Goal: Find specific page/section: Find specific page/section

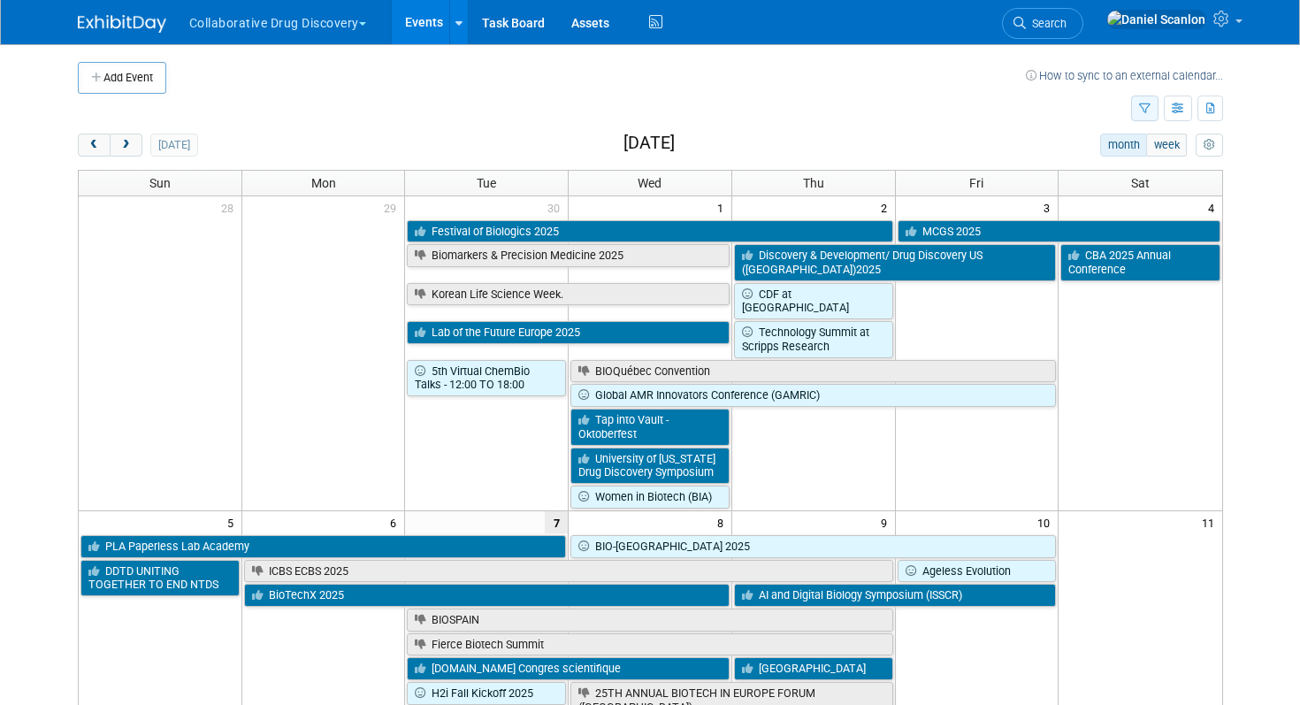
click at [1145, 111] on icon "button" at bounding box center [1144, 108] width 11 height 11
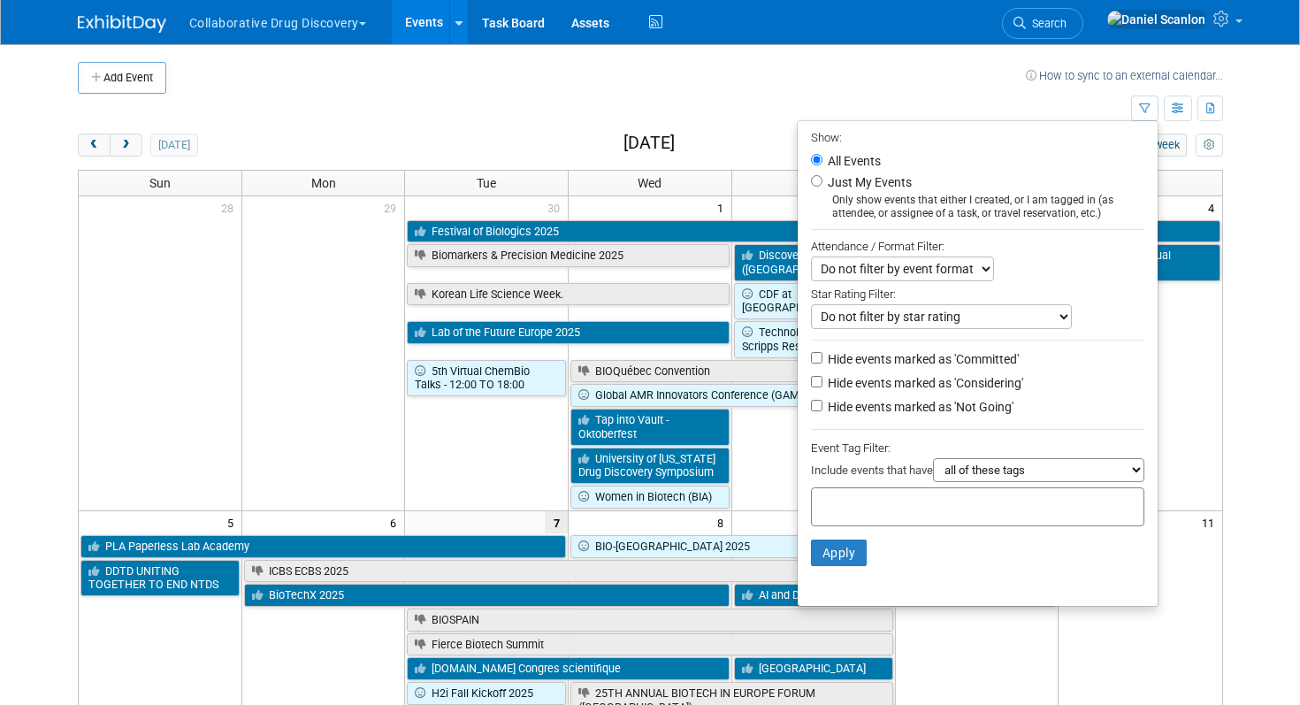
click at [975, 510] on div at bounding box center [977, 506] width 333 height 39
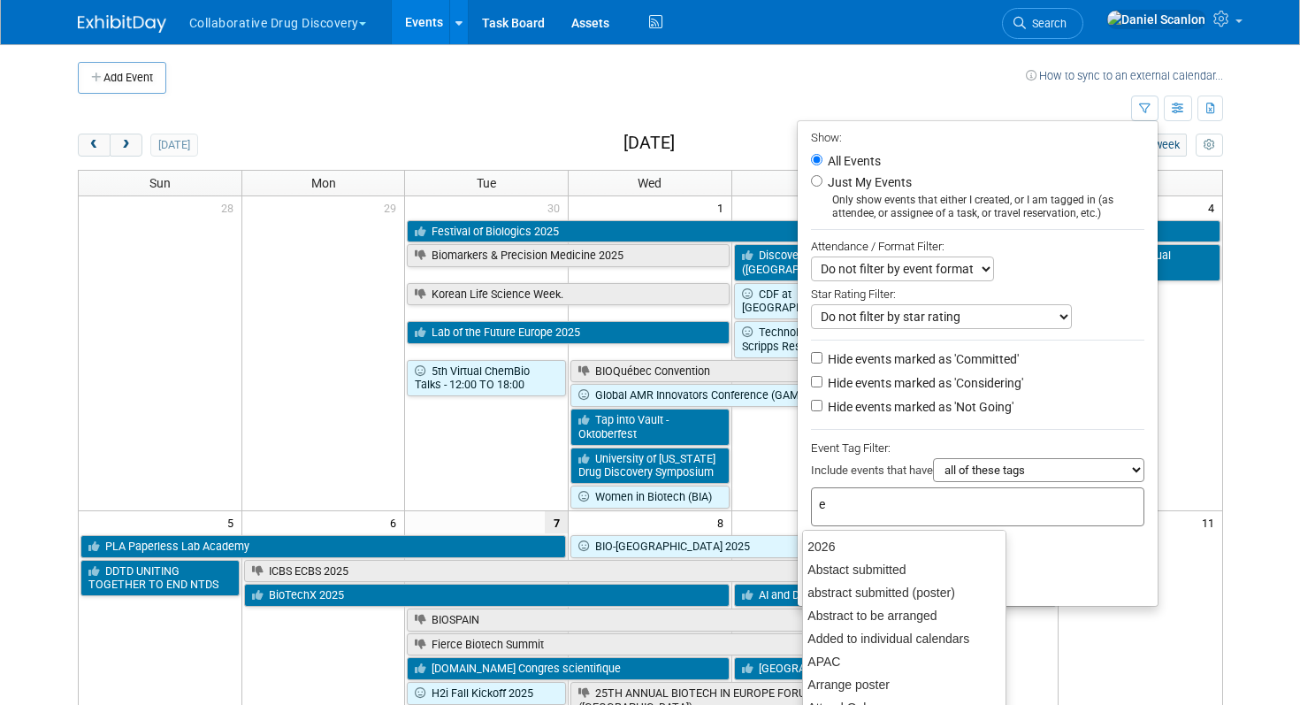
type input "eu"
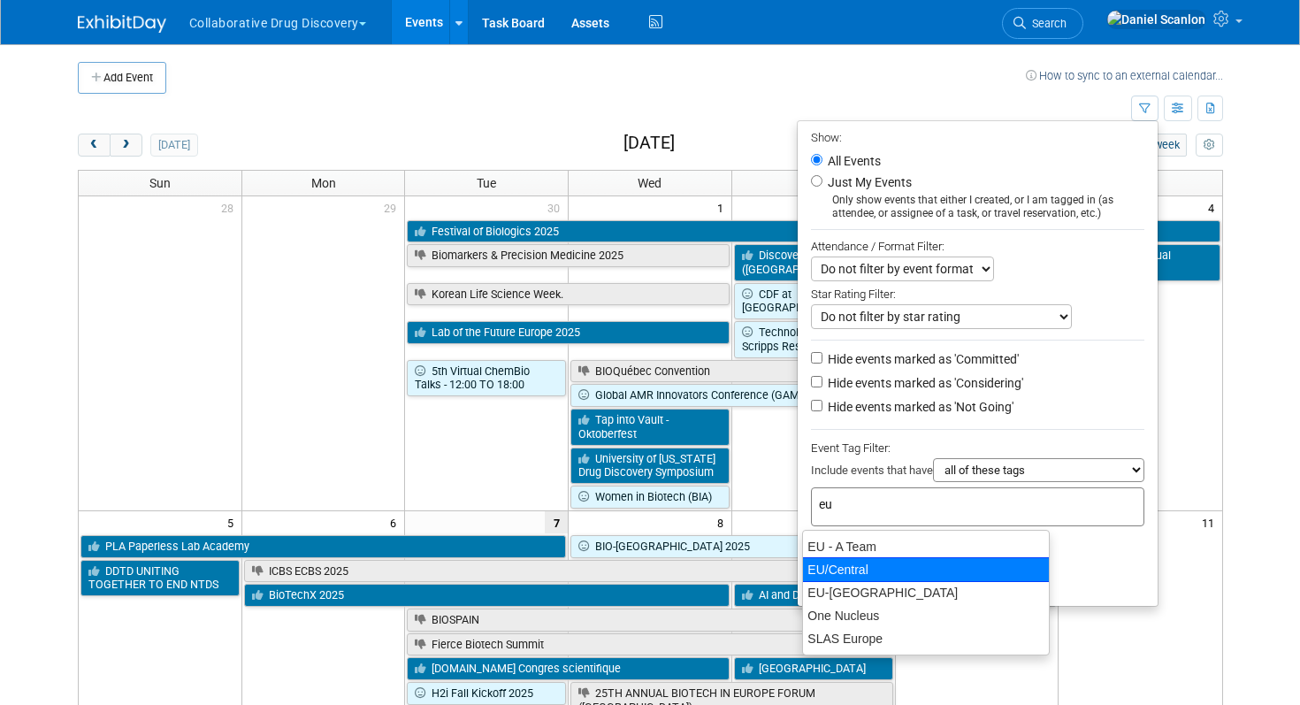
click at [905, 568] on div "EU/Central" at bounding box center [926, 569] width 248 height 25
type input "EU/Central"
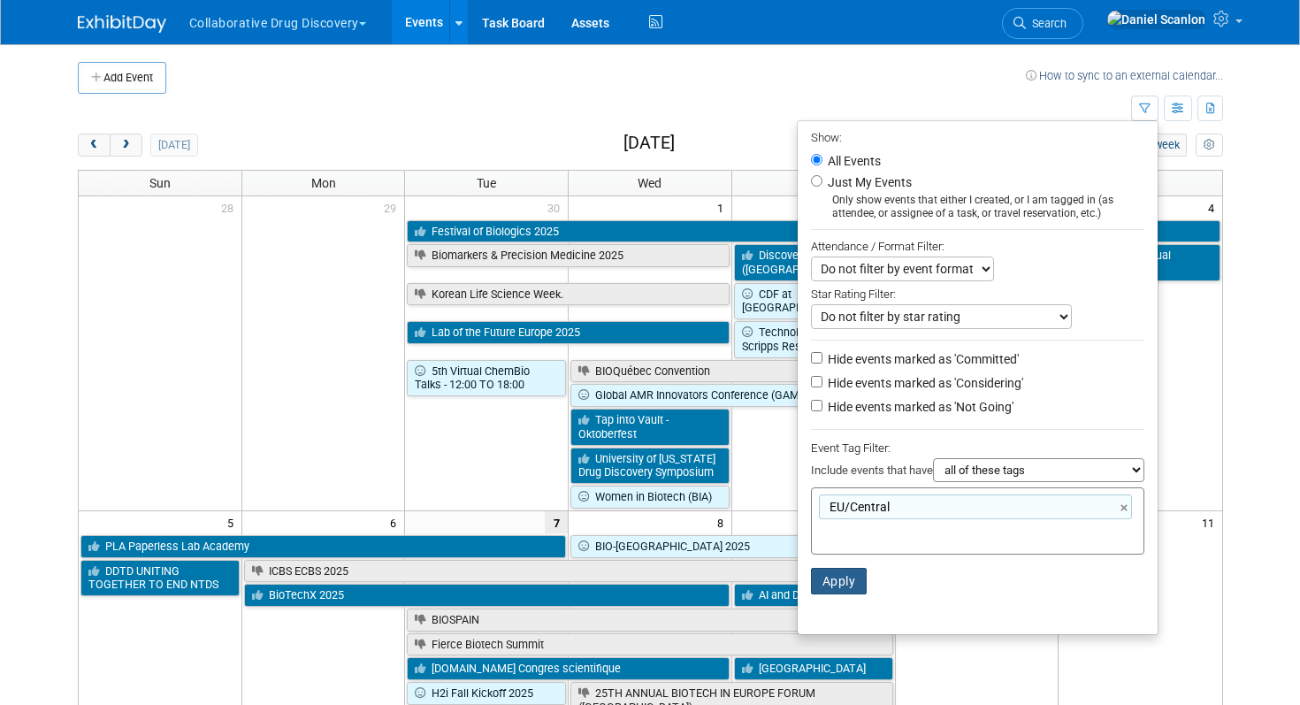
click at [820, 584] on button "Apply" at bounding box center [839, 581] width 57 height 27
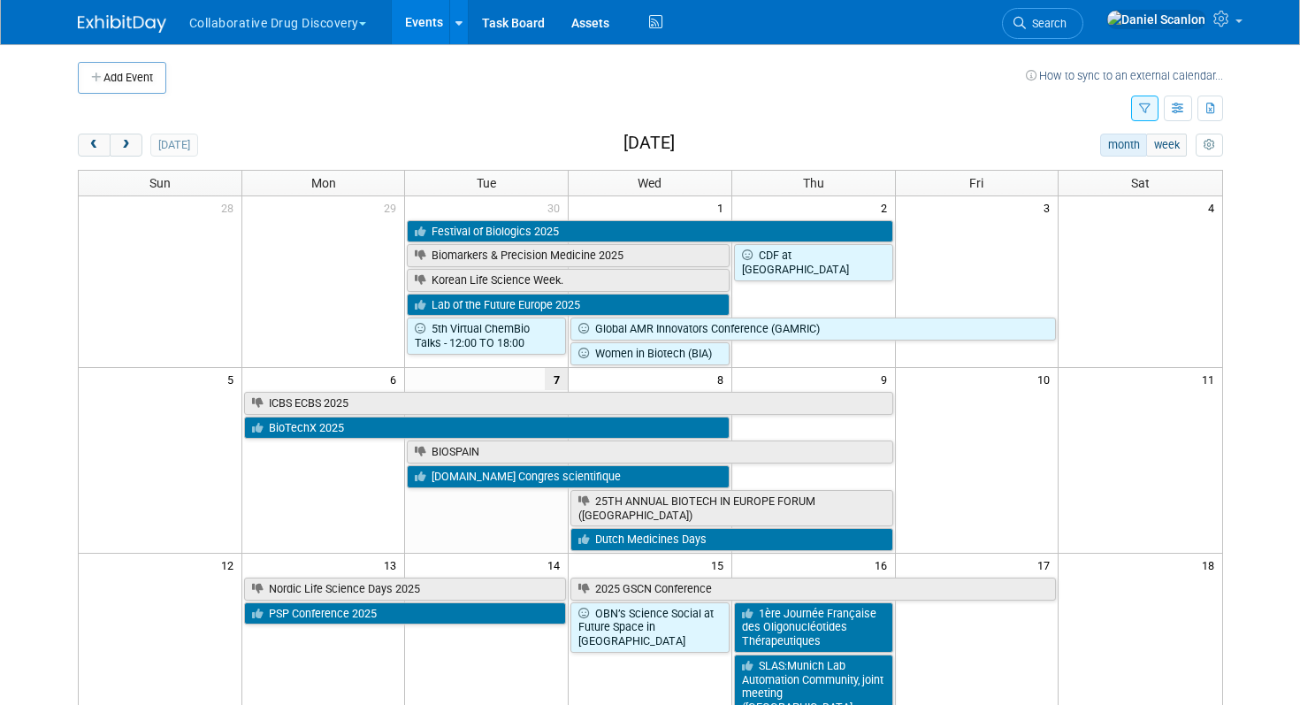
click at [1140, 110] on icon "button" at bounding box center [1144, 108] width 11 height 11
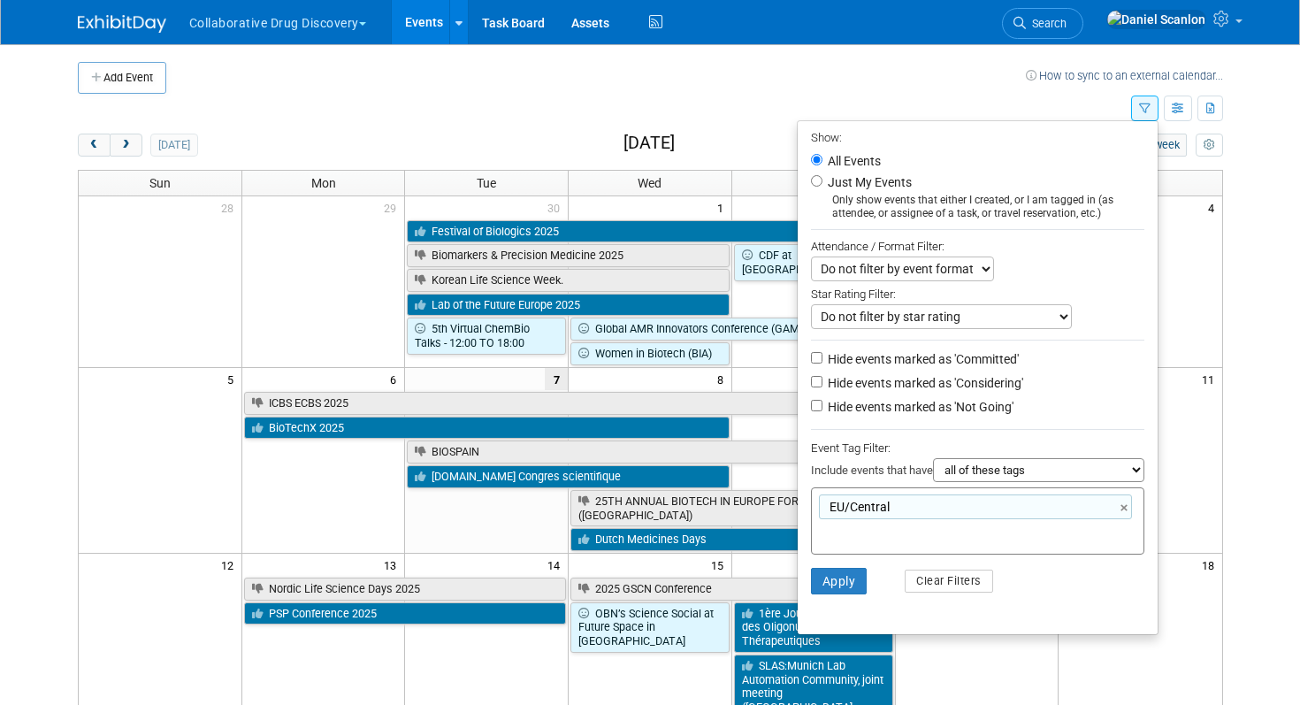
click at [945, 536] on input "text" at bounding box center [889, 532] width 141 height 18
type input "eu"
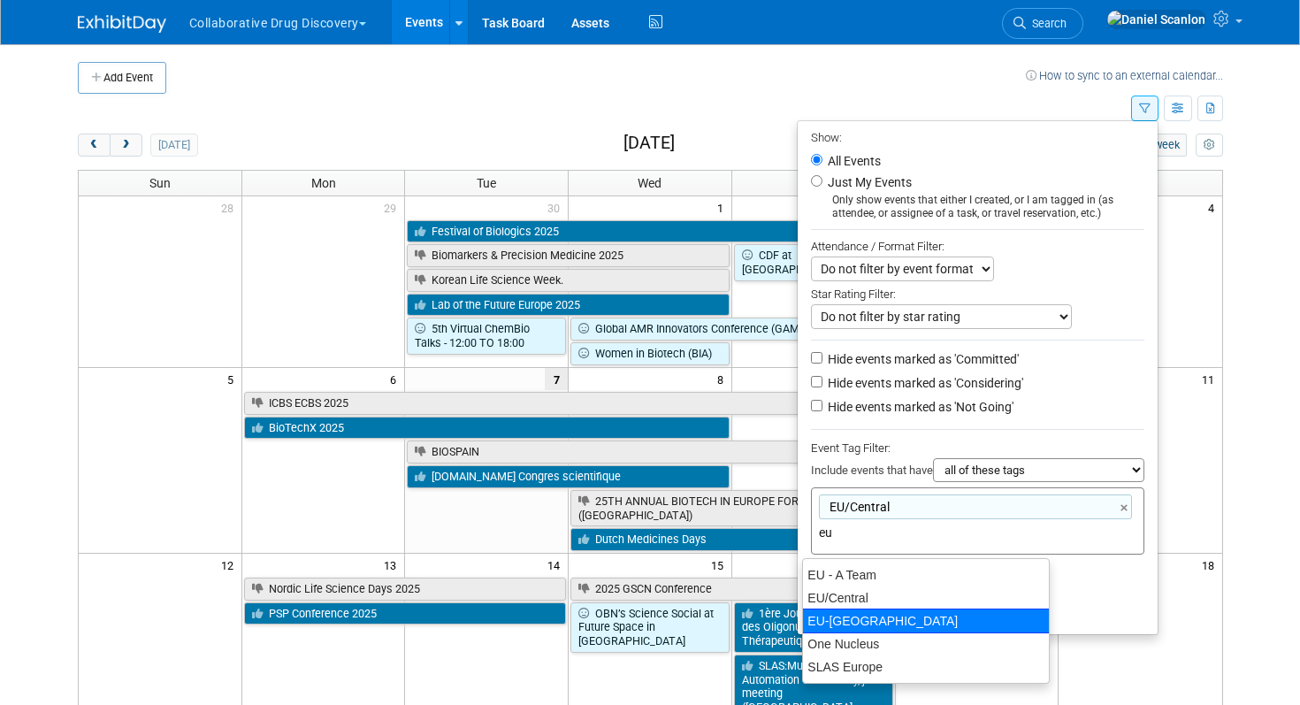
click at [852, 610] on div "EU-[GEOGRAPHIC_DATA]" at bounding box center [926, 620] width 248 height 25
type input "EU/Central, EU-West Pod"
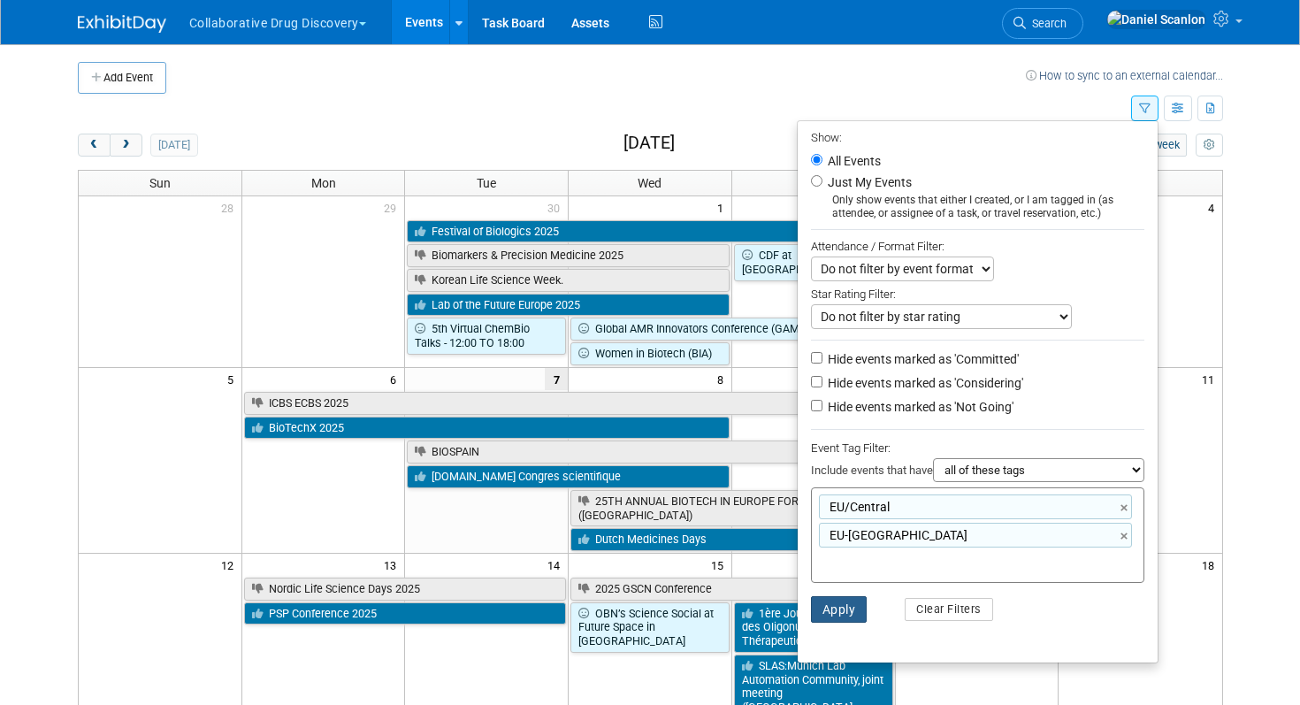
click at [839, 616] on button "Apply" at bounding box center [839, 609] width 57 height 27
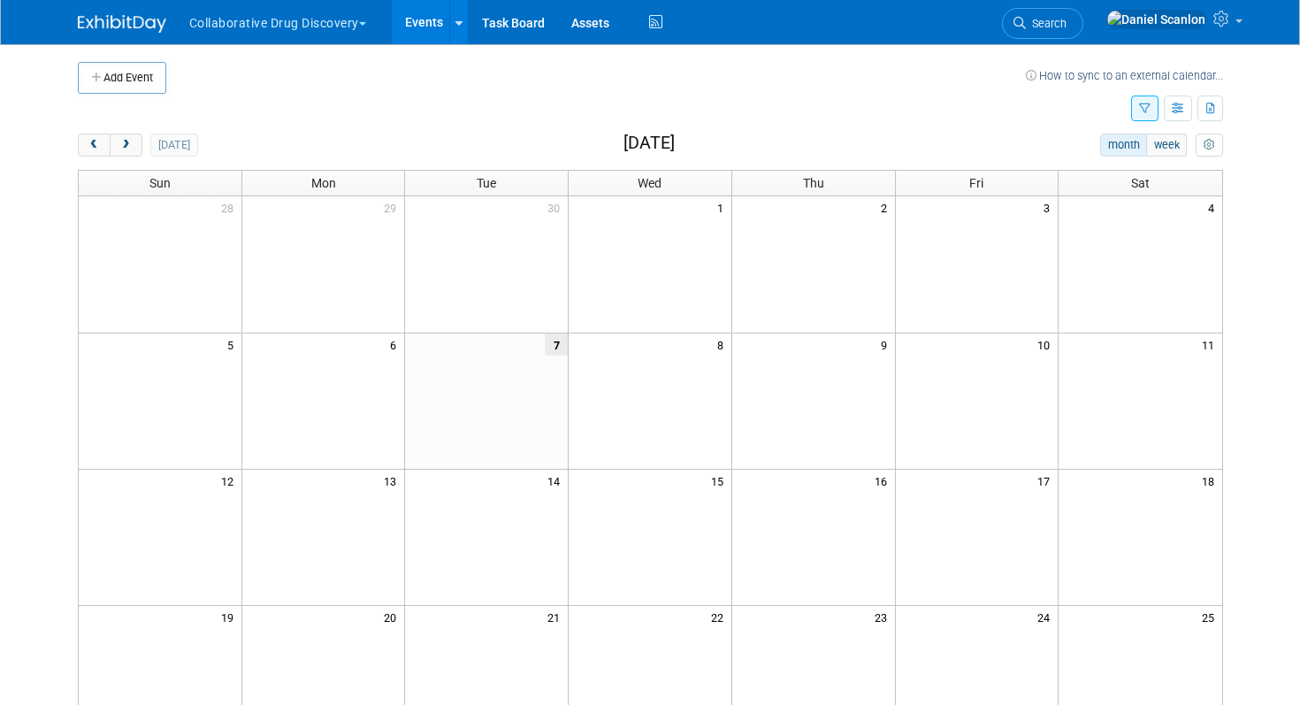
click at [1131, 108] on button "button" at bounding box center [1144, 108] width 27 height 26
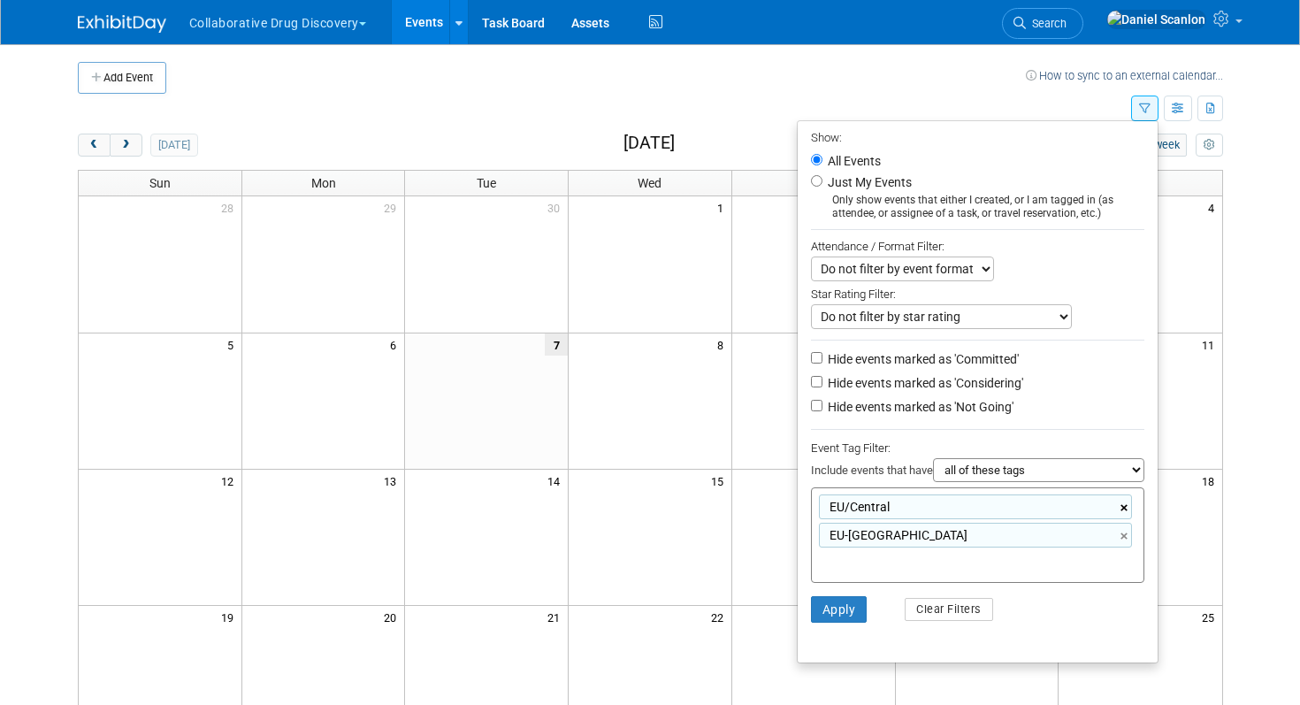
click at [1120, 504] on link "×" at bounding box center [1125, 508] width 11 height 20
type input "EU-[GEOGRAPHIC_DATA]"
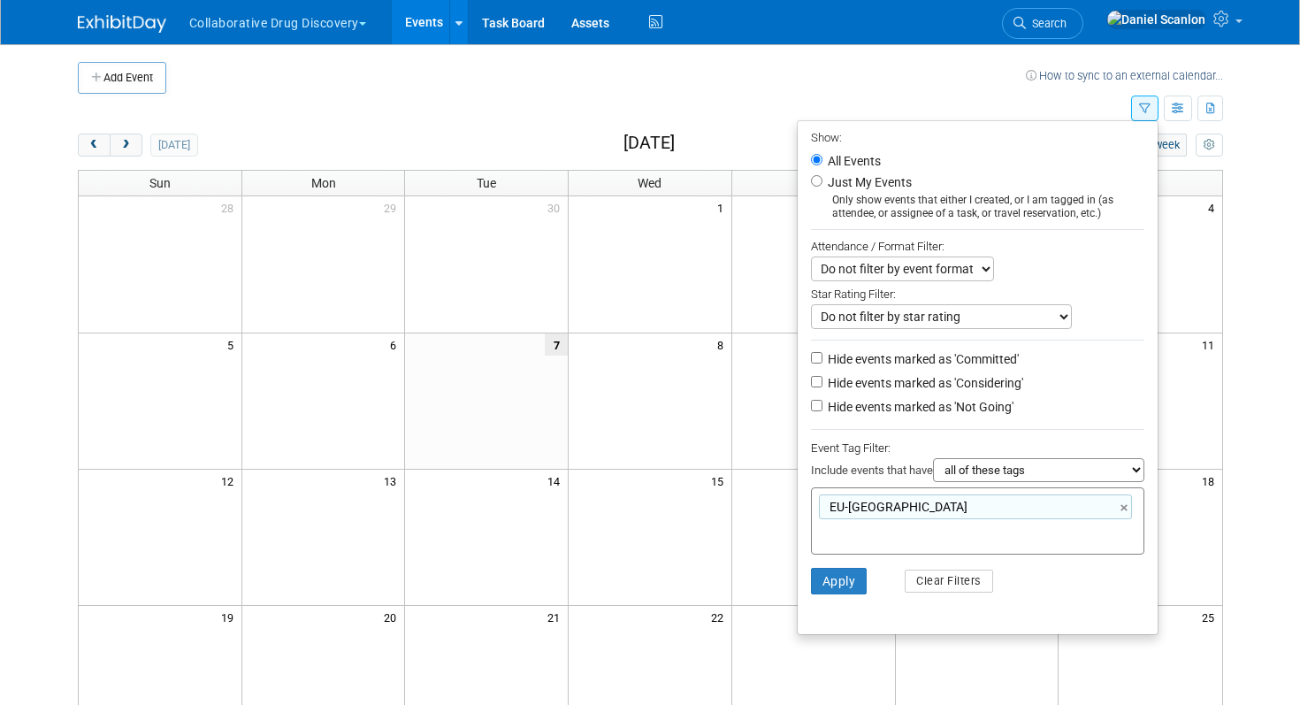
click at [1077, 582] on li "Apply Clear Filters" at bounding box center [977, 580] width 360 height 53
click at [862, 580] on li "Apply Clear Filters" at bounding box center [977, 580] width 360 height 53
click at [826, 580] on button "Apply" at bounding box center [839, 581] width 57 height 27
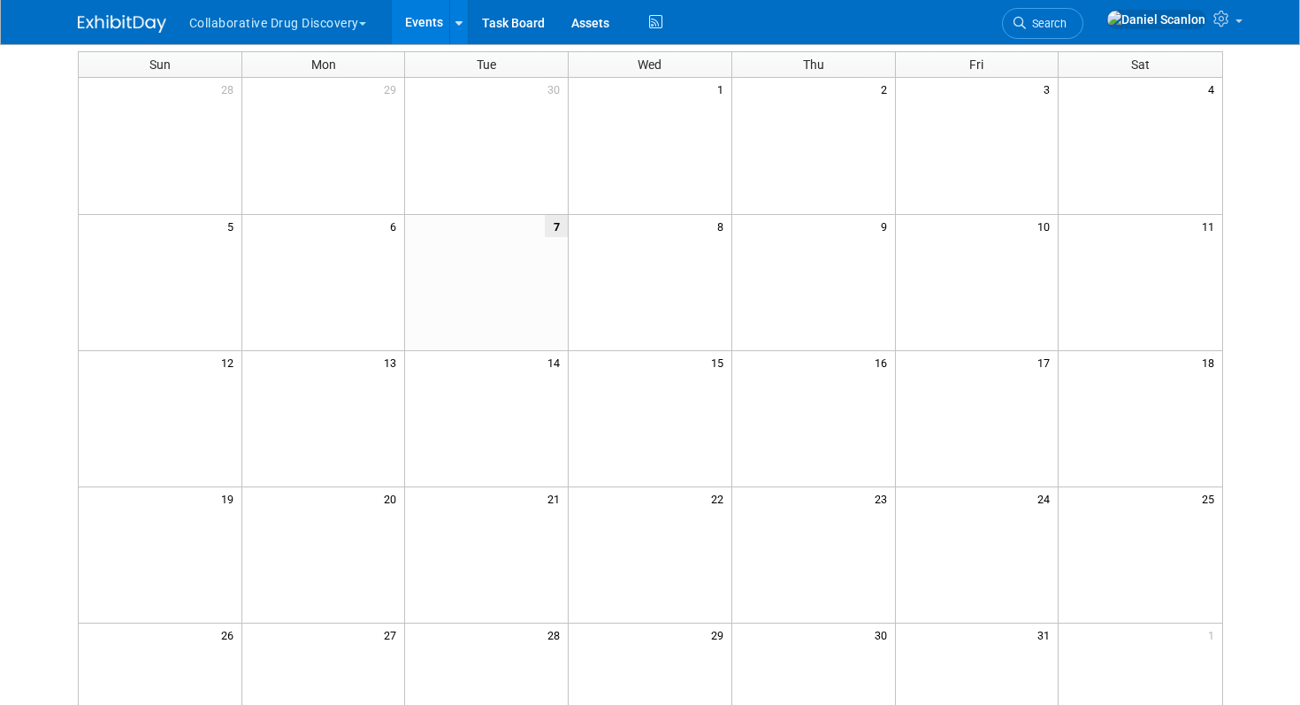
scroll to position [317, 0]
